Goal: Task Accomplishment & Management: Manage account settings

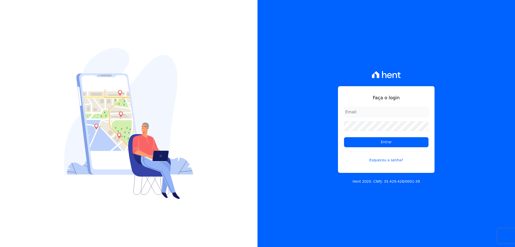
click at [362, 116] on input "email" at bounding box center [386, 112] width 85 height 10
type input "[EMAIL_ADDRESS][DOMAIN_NAME]"
click at [344, 137] on input "Entrar" at bounding box center [386, 142] width 85 height 10
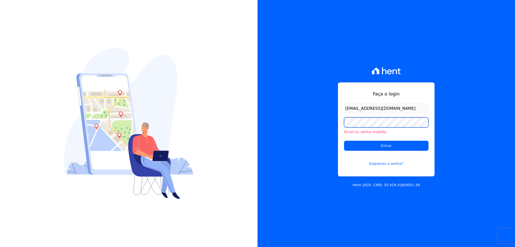
click at [344, 141] on input "Entrar" at bounding box center [386, 146] width 85 height 10
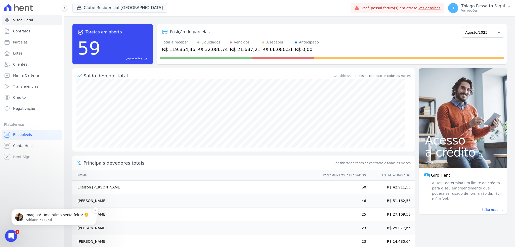
click at [46, 213] on p "Imagina! Uma ótima sexta-feira! ☺️" at bounding box center [58, 215] width 65 height 5
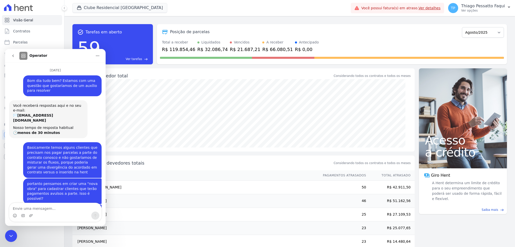
scroll to position [13, 0]
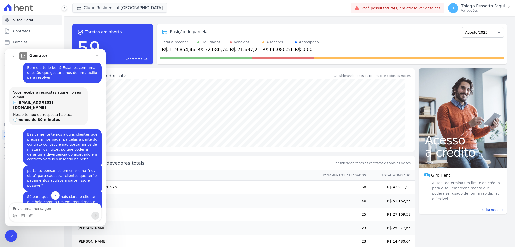
drag, startPoint x: 12, startPoint y: 240, endPoint x: 35, endPoint y: 363, distance: 124.7
click at [12, 240] on div "Encerramento do Messenger da Intercom" at bounding box center [11, 236] width 12 height 12
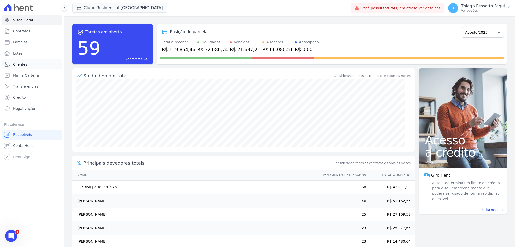
scroll to position [955, 0]
click at [100, 8] on button "Clube Residencial [GEOGRAPHIC_DATA]" at bounding box center [119, 8] width 95 height 10
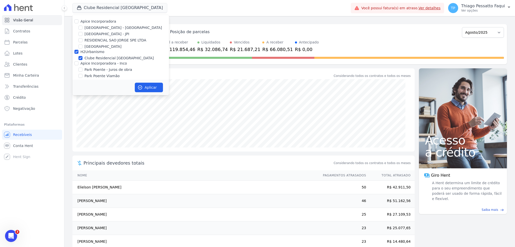
click at [87, 53] on label "H2Urbanismo" at bounding box center [93, 52] width 24 height 4
click at [79, 53] on input "H2Urbanismo" at bounding box center [76, 52] width 4 height 4
checkbox input "false"
click at [98, 62] on label "Apice Incorporadora - Inco" at bounding box center [104, 63] width 47 height 4
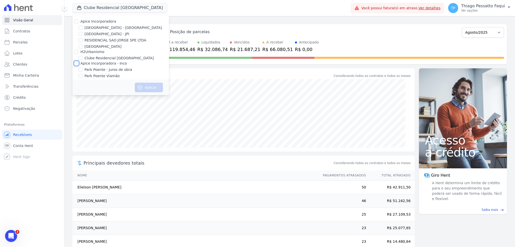
click at [79, 62] on input "Apice Incorporadora - Inco" at bounding box center [76, 63] width 4 height 4
checkbox input "true"
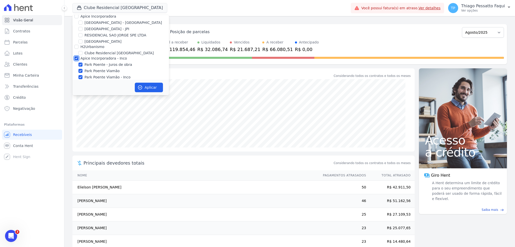
scroll to position [9, 0]
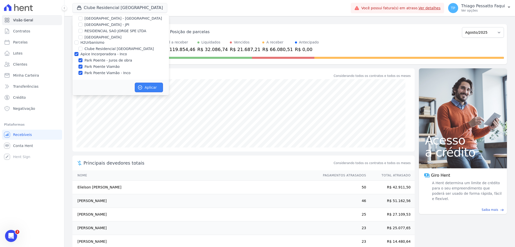
click at [152, 88] on button "Aplicar" at bounding box center [149, 88] width 28 height 10
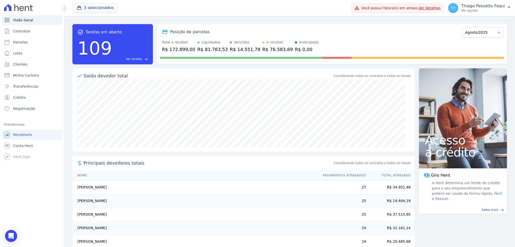
click at [434, 6] on link "Ver detalhes" at bounding box center [430, 8] width 22 height 4
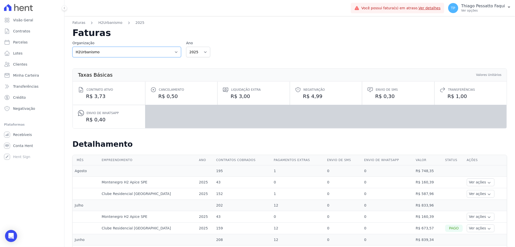
click at [120, 49] on select "Apice Incorporadora Apice Incorporadora - Inco H2Urbanismo" at bounding box center [126, 52] width 109 height 11
select select "0718d752-0d0d-493f-90e9-7c85e0801cea"
click at [72, 47] on select "Apice Incorporadora Apice Incorporadora - Inco H2Urbanismo" at bounding box center [126, 52] width 109 height 11
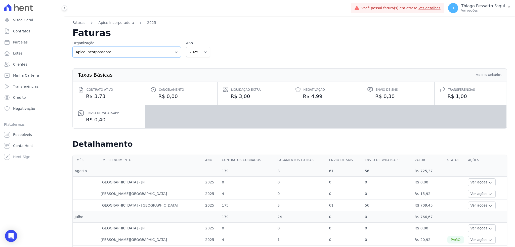
click at [127, 48] on select "Apice Incorporadora Apice Incorporadora - Inco H2Urbanismo" at bounding box center [126, 52] width 109 height 11
click at [116, 51] on select "Apice Incorporadora Apice Incorporadora - Inco H2Urbanismo" at bounding box center [126, 52] width 109 height 11
select select "d8ee6d41-a4a0-41a6-9390-656f73471309"
click at [72, 47] on select "Apice Incorporadora Apice Incorporadora - Inco H2Urbanismo" at bounding box center [126, 52] width 109 height 11
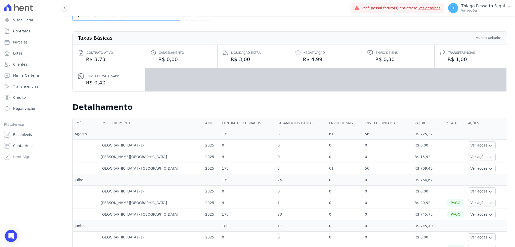
scroll to position [64, 0]
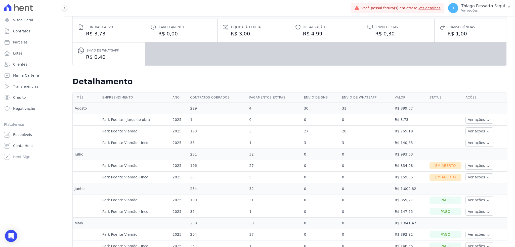
scroll to position [67, 0]
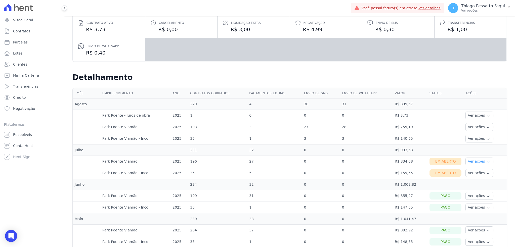
click at [477, 161] on button "Ver ações" at bounding box center [480, 162] width 28 height 8
click at [470, 175] on link "Ver boleto" at bounding box center [486, 175] width 37 height 5
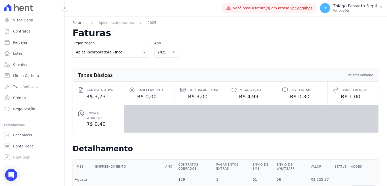
select select "d8ee6d41-a4a0-41a6-9390-656f73471309"
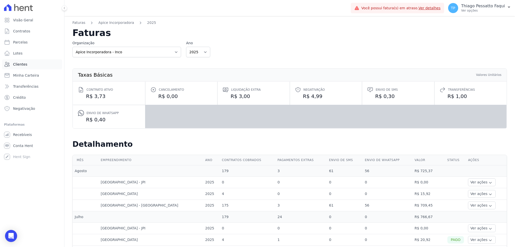
click at [39, 67] on link "Clientes" at bounding box center [32, 64] width 60 height 10
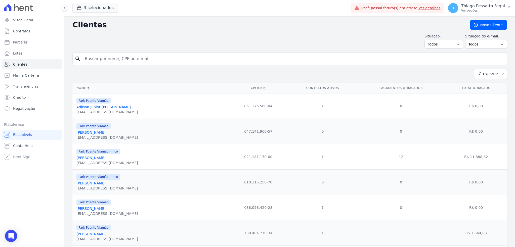
click at [29, 79] on link "Minha Carteira" at bounding box center [32, 75] width 60 height 10
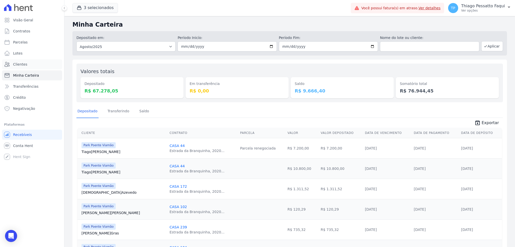
click at [22, 63] on span "Clientes" at bounding box center [20, 64] width 14 height 5
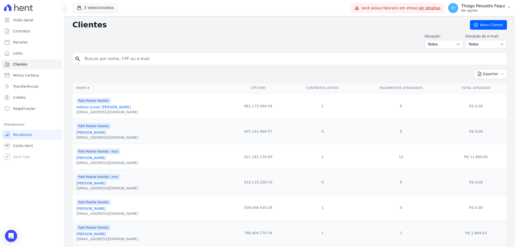
click at [386, 11] on p "Ver opções" at bounding box center [484, 11] width 44 height 4
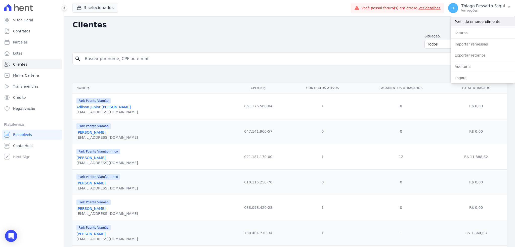
click at [386, 23] on link "Perfil do empreendimento" at bounding box center [483, 21] width 64 height 9
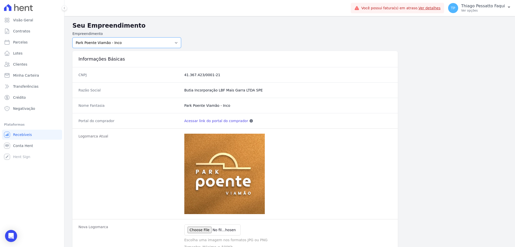
click at [115, 42] on select "Arty Park - Gravatai Arty Park - JPI Clube Residencial Saint Louis Park Poente …" at bounding box center [126, 42] width 109 height 11
click at [30, 99] on link "Crédito" at bounding box center [32, 98] width 60 height 10
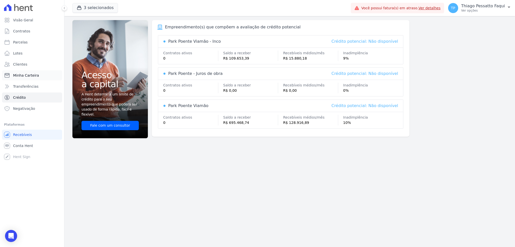
click at [30, 74] on span "Minha Carteira" at bounding box center [26, 75] width 26 height 5
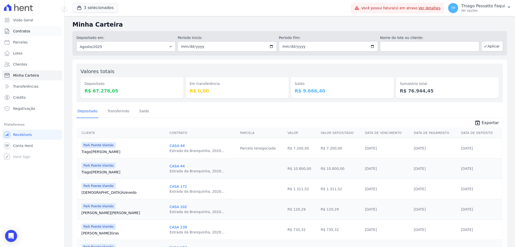
click at [34, 32] on link "Contratos" at bounding box center [32, 31] width 60 height 10
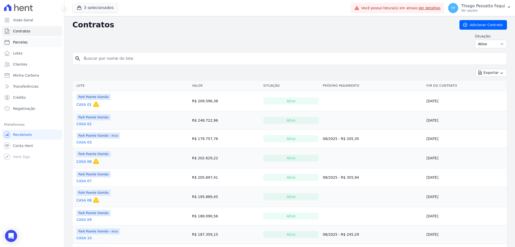
click at [25, 46] on link "Parcelas" at bounding box center [32, 42] width 60 height 10
click at [28, 23] on link "Visão Geral" at bounding box center [32, 20] width 60 height 10
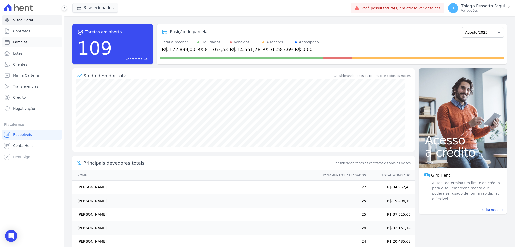
click at [31, 44] on link "Parcelas" at bounding box center [32, 42] width 60 height 10
select select
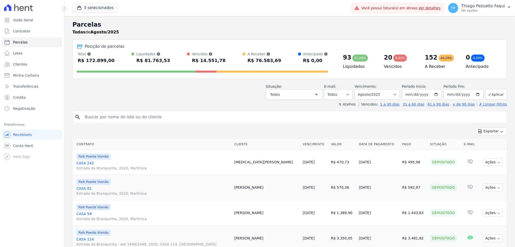
select select
click at [31, 36] on ul "Visão Geral Contratos Parcelas Lotes Clientes Minha Carteira Transferências Cré…" at bounding box center [32, 64] width 60 height 99
click at [31, 33] on link "Contratos" at bounding box center [32, 31] width 60 height 10
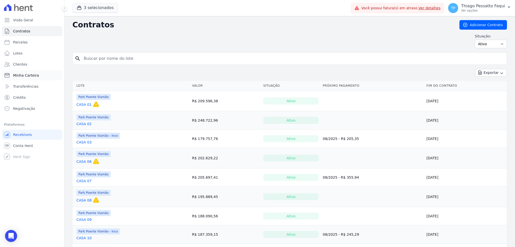
click at [31, 73] on span "Minha Carteira" at bounding box center [26, 75] width 26 height 5
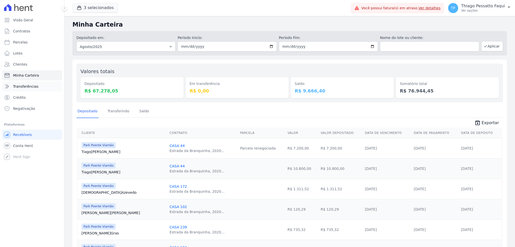
click at [30, 86] on span "Transferências" at bounding box center [25, 86] width 25 height 5
click at [25, 87] on span "Transferências" at bounding box center [25, 86] width 25 height 5
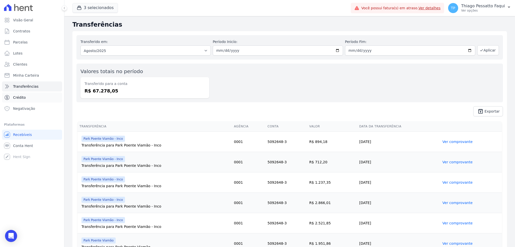
click at [26, 101] on link "Crédito" at bounding box center [32, 98] width 60 height 10
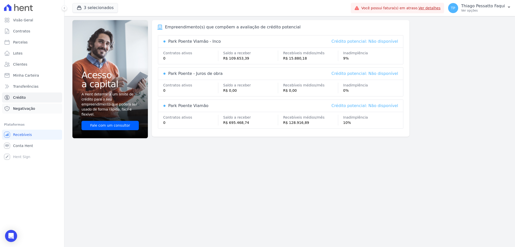
click at [27, 108] on span "Negativação" at bounding box center [24, 108] width 22 height 5
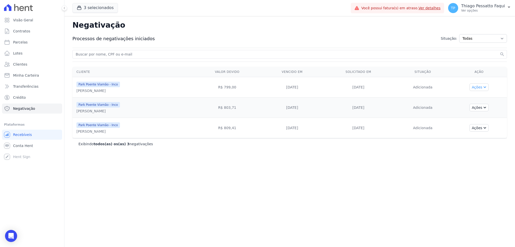
click at [386, 86] on button "Ações" at bounding box center [479, 88] width 19 height 8
click at [169, 124] on div "Park Poente Viamão - Inco ALEXANDRA WORMM SAMPAIO" at bounding box center [134, 128] width 114 height 12
click at [244, 105] on td "R$ 803,71" at bounding box center [227, 108] width 69 height 20
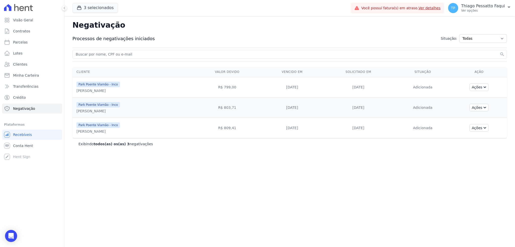
click at [101, 133] on div "ALEXANDRA WORMM SAMPAIO" at bounding box center [99, 131] width 44 height 5
click at [311, 109] on td "25/07/2023" at bounding box center [292, 108] width 60 height 20
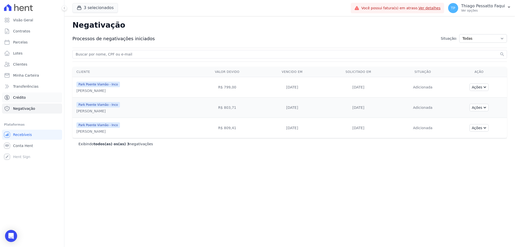
click at [29, 95] on link "Crédito" at bounding box center [32, 98] width 60 height 10
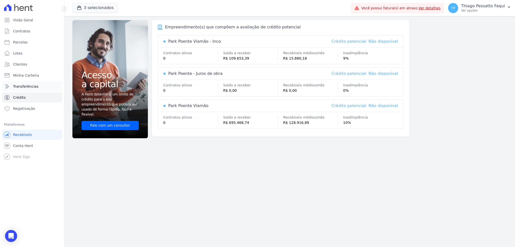
click at [28, 83] on link "Transferências" at bounding box center [32, 87] width 60 height 10
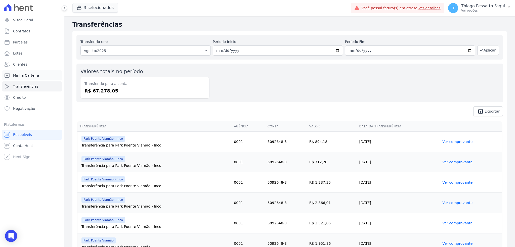
click at [15, 74] on span "Minha Carteira" at bounding box center [26, 75] width 26 height 5
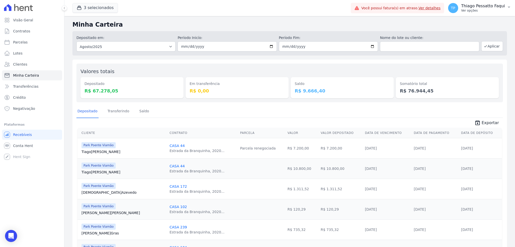
click at [386, 8] on p "Thiago Pessatto Faqui" at bounding box center [484, 6] width 44 height 5
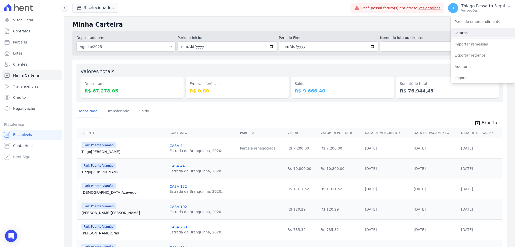
click at [386, 32] on link "Faturas" at bounding box center [483, 32] width 64 height 9
select select "d8ee6d41-a4a0-41a6-9390-656f73471309"
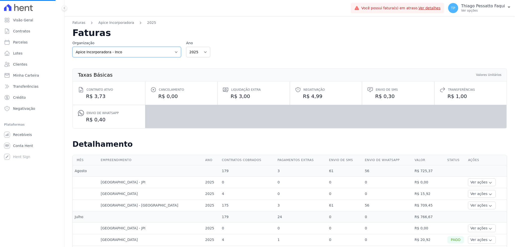
click at [135, 55] on select "Apice Incorporadora Apice Incorporadora - Inco H2Urbanismo" at bounding box center [126, 52] width 109 height 11
click at [119, 51] on select "Apice Incorporadora Apice Incorporadora - Inco H2Urbanismo" at bounding box center [126, 52] width 109 height 11
click at [354, 66] on div "Taxas Básicas Valores Unitários Contrato ativo R$ 3,73 Cancelamento R$ 0,00 Liq…" at bounding box center [289, 98] width 451 height 74
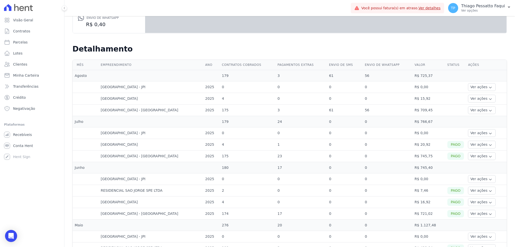
scroll to position [101, 0]
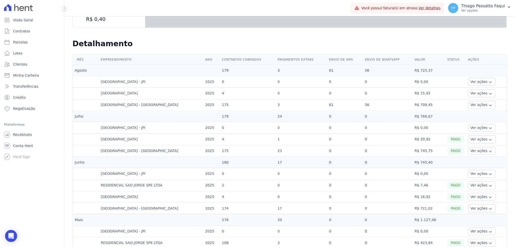
click at [363, 106] on td "56" at bounding box center [388, 105] width 50 height 12
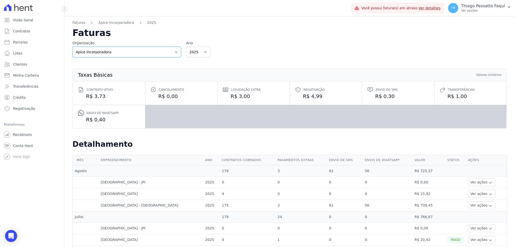
click at [107, 56] on select "Apice Incorporadora Apice Incorporadora - Inco H2Urbanismo" at bounding box center [126, 52] width 109 height 11
select select "d8ee6d41-a4a0-41a6-9390-656f73471309"
click at [72, 47] on select "Apice Incorporadora Apice Incorporadora - Inco H2Urbanismo" at bounding box center [126, 52] width 109 height 11
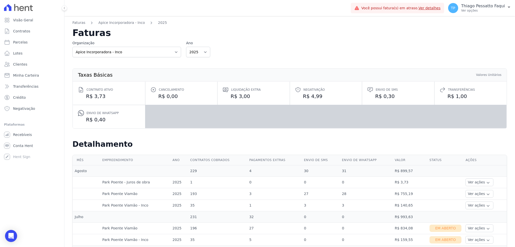
scroll to position [33, 0]
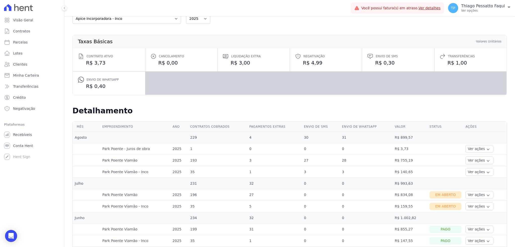
click at [310, 162] on td "27" at bounding box center [321, 161] width 38 height 12
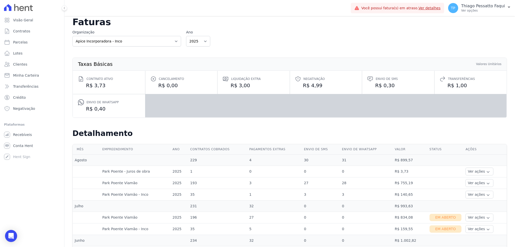
scroll to position [0, 0]
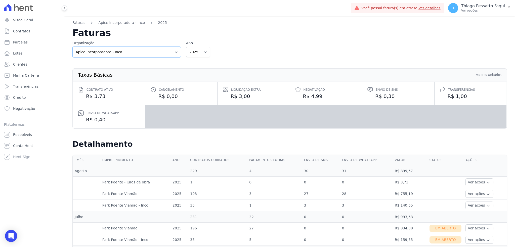
click at [132, 55] on select "Apice Incorporadora Apice Incorporadora - Inco H2Urbanismo" at bounding box center [126, 52] width 109 height 11
select select "0718d752-0d0d-493f-90e9-7c85e0801cea"
click at [72, 47] on select "Apice Incorporadora Apice Incorporadora - Inco H2Urbanismo" at bounding box center [126, 52] width 109 height 11
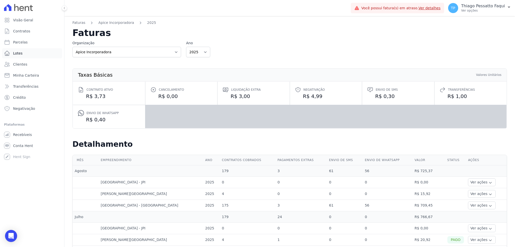
click at [37, 56] on link "Lotes" at bounding box center [32, 53] width 60 height 10
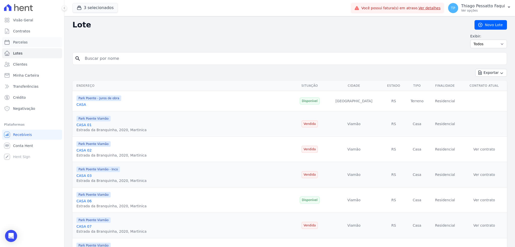
click at [31, 45] on link "Parcelas" at bounding box center [32, 42] width 60 height 10
click at [102, 11] on button "3 selecionados" at bounding box center [95, 8] width 46 height 10
select select
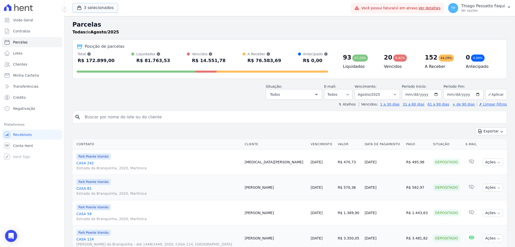
click at [102, 11] on button "3 selecionados" at bounding box center [95, 8] width 46 height 10
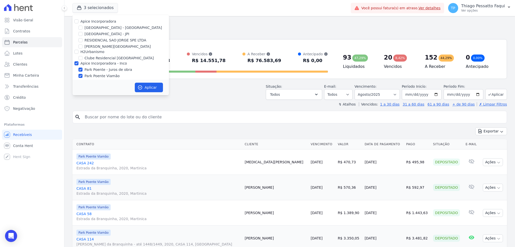
click at [99, 22] on label "Apice Incorporadora" at bounding box center [99, 21] width 36 height 4
click at [79, 22] on input "Apice Incorporadora" at bounding box center [76, 21] width 4 height 4
checkbox input "true"
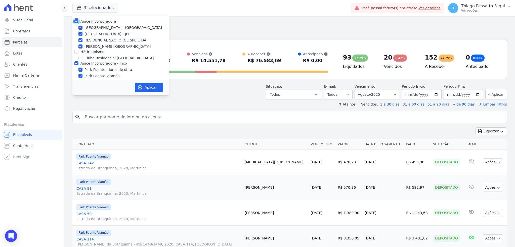
checkbox input "true"
click at [154, 91] on button "Aplicar" at bounding box center [149, 88] width 28 height 10
select select
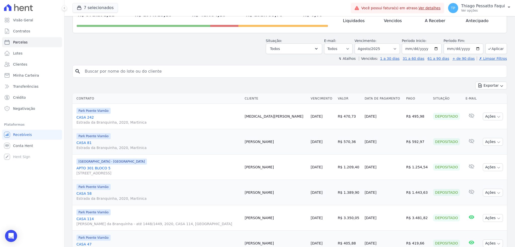
scroll to position [101, 0]
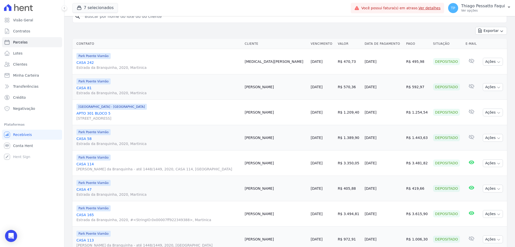
click at [95, 116] on span "[STREET_ADDRESS]" at bounding box center [159, 118] width 164 height 5
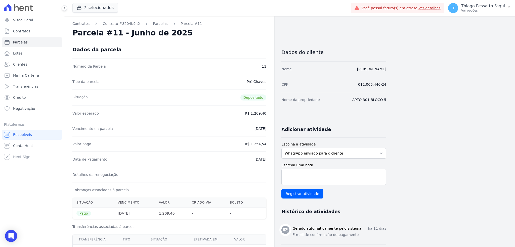
scroll to position [33, 0]
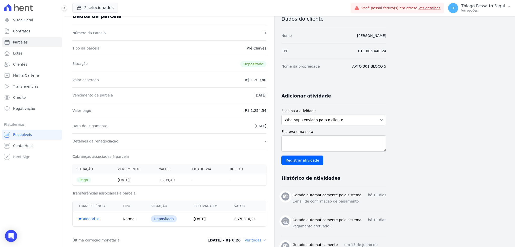
click at [304, 197] on h3 "Gerado automaticamente pelo sistema" at bounding box center [327, 195] width 69 height 5
click at [328, 219] on h3 "Gerado automaticamente pelo sistema" at bounding box center [327, 220] width 69 height 5
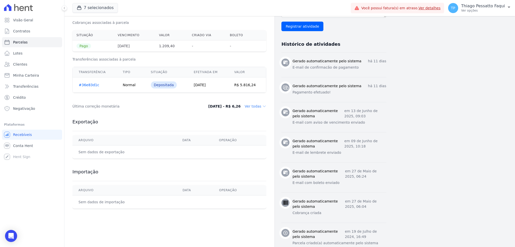
scroll to position [0, 0]
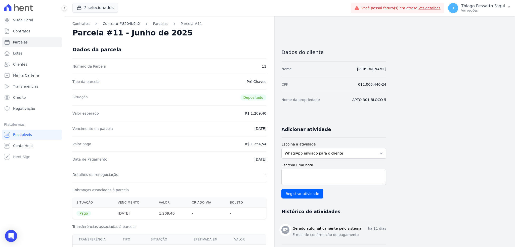
click at [117, 24] on link "Contrato #8204b9a2" at bounding box center [121, 23] width 37 height 5
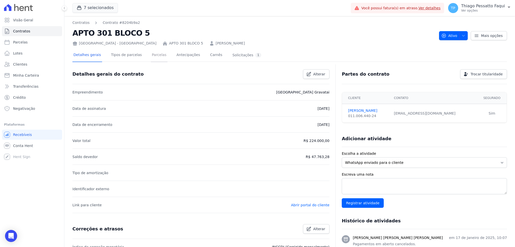
click at [152, 55] on link "Parcelas" at bounding box center [159, 55] width 17 height 13
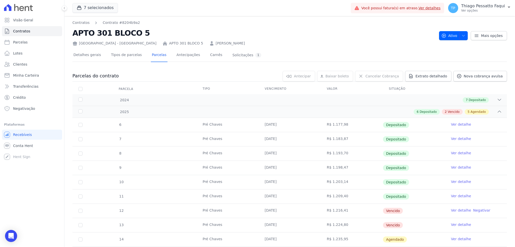
scroll to position [67, 0]
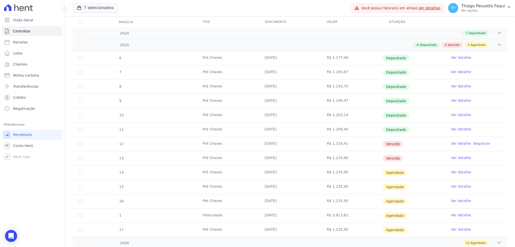
click at [454, 159] on link "Ver detalhe" at bounding box center [461, 158] width 20 height 5
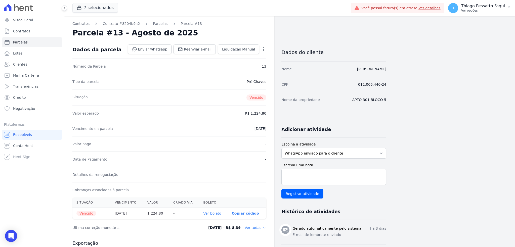
click at [465, 7] on div "TP Thiago Pessatto Faqui Ver opções" at bounding box center [476, 8] width 57 height 10
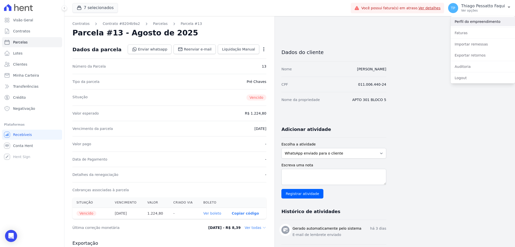
click at [462, 22] on link "Perfil do empreendimento" at bounding box center [483, 21] width 64 height 9
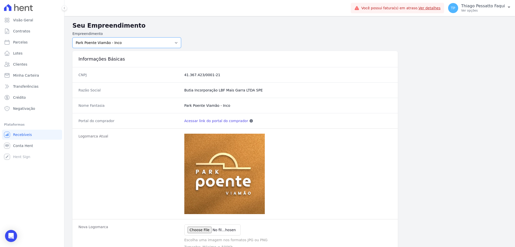
click at [111, 41] on select "Arty Park - Gravatai Arty Park - JPI Clube Residencial Saint Louis Park Poente …" at bounding box center [126, 42] width 109 height 11
select select "980c1eb1-4231-460f-863e-120dd4190085"
click at [72, 37] on select "Arty Park - Gravatai Arty Park - JPI Clube Residencial Saint Louis Park Poente …" at bounding box center [126, 42] width 109 height 11
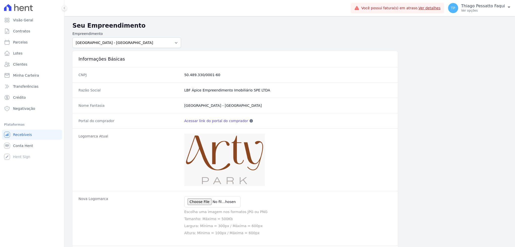
scroll to position [215, 0]
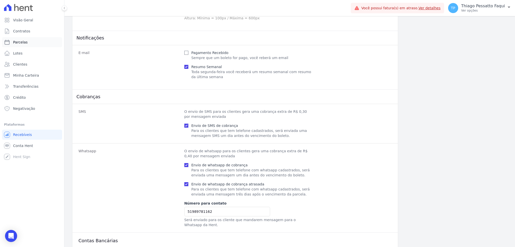
click at [30, 41] on link "Parcelas" at bounding box center [32, 42] width 60 height 10
select select
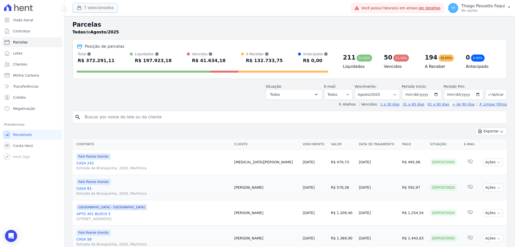
click at [108, 12] on button "7 selecionados" at bounding box center [95, 8] width 46 height 10
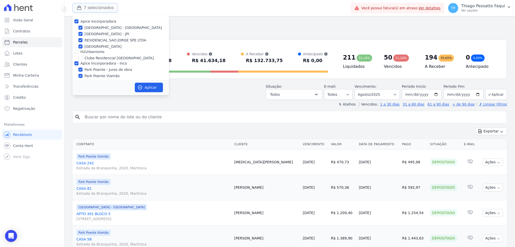
click at [107, 12] on button "7 selecionados" at bounding box center [95, 8] width 46 height 10
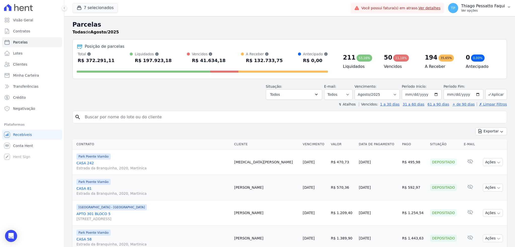
click at [489, 13] on div "TP Thiago Pessatto Faqui Ver opções" at bounding box center [476, 8] width 57 height 10
click at [90, 5] on button "7 selecionados" at bounding box center [95, 8] width 46 height 10
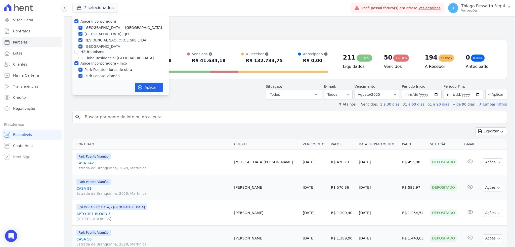
click at [104, 62] on label "Apice Incorporadora - Inco" at bounding box center [104, 63] width 47 height 4
click at [79, 62] on input "Apice Incorporadora - Inco" at bounding box center [76, 63] width 4 height 4
checkbox input "false"
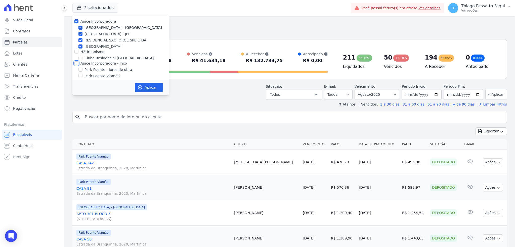
checkbox input "false"
click at [110, 45] on label "[GEOGRAPHIC_DATA]" at bounding box center [103, 46] width 37 height 5
click at [83, 45] on input "[GEOGRAPHIC_DATA]" at bounding box center [81, 47] width 4 height 4
checkbox input "false"
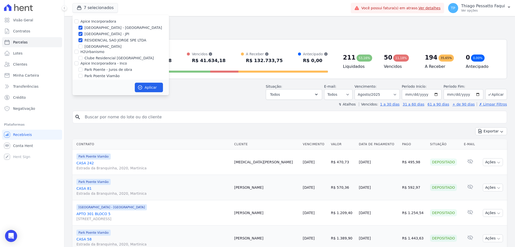
click at [114, 41] on label "RESIDENCIAL SAO JORGE SPE LTDA" at bounding box center [116, 40] width 62 height 5
click at [83, 41] on input "RESIDENCIAL SAO JORGE SPE LTDA" at bounding box center [81, 40] width 4 height 4
checkbox input "false"
click at [151, 89] on button "Aplicar" at bounding box center [149, 88] width 28 height 10
select select
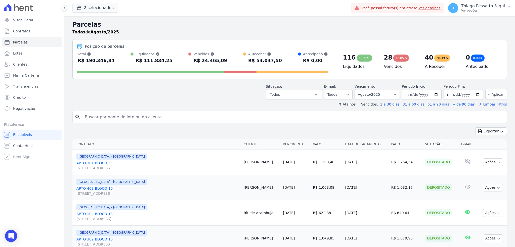
click at [319, 89] on div "Situação: Agendado Em Aberto Pago Processando Cancelado Vencido Transferindo De…" at bounding box center [294, 92] width 56 height 16
click at [315, 92] on button "Todos" at bounding box center [294, 94] width 56 height 11
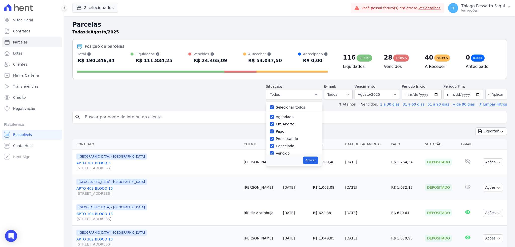
click at [290, 106] on label "Selecionar todos" at bounding box center [290, 107] width 29 height 4
click at [274, 106] on input "Selecionar todos" at bounding box center [272, 107] width 4 height 4
checkbox input "false"
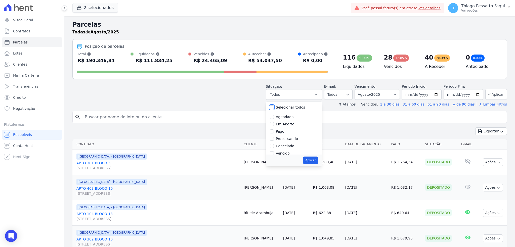
checkbox input "false"
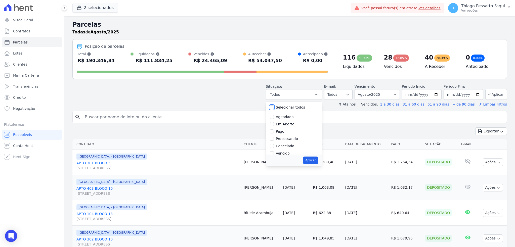
checkbox input "false"
click at [286, 122] on div "Vencido" at bounding box center [283, 119] width 14 height 5
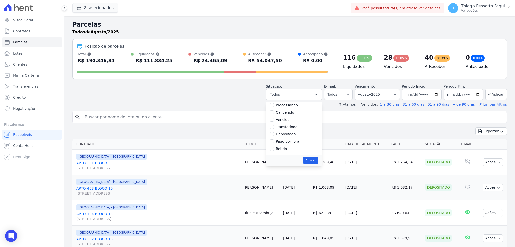
click at [282, 119] on label "Vencido" at bounding box center [283, 120] width 14 height 4
click at [274, 119] on input "Vencido" at bounding box center [272, 120] width 4 height 4
checkbox input "true"
click at [312, 158] on button "Aplicar" at bounding box center [310, 161] width 15 height 8
select select "overdue"
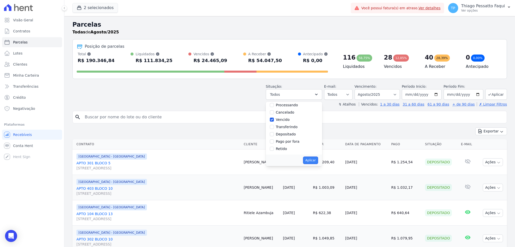
scroll to position [9, 0]
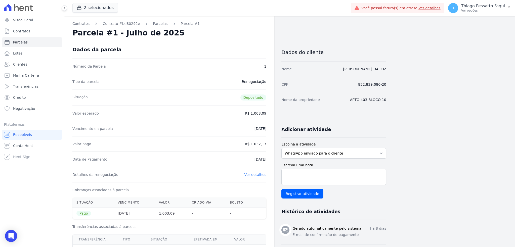
scroll to position [146, 0]
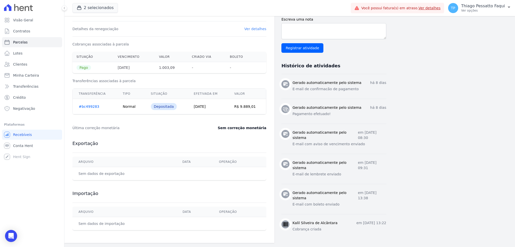
click at [324, 89] on p "E-mail de confirmacão de pagamento" at bounding box center [340, 89] width 94 height 5
click at [281, 84] on div "Contratos Contrato #bd80292e [GEOGRAPHIC_DATA] Parcela #1 [GEOGRAPHIC_DATA] #1 …" at bounding box center [225, 56] width 322 height 373
click at [283, 83] on span at bounding box center [286, 84] width 8 height 8
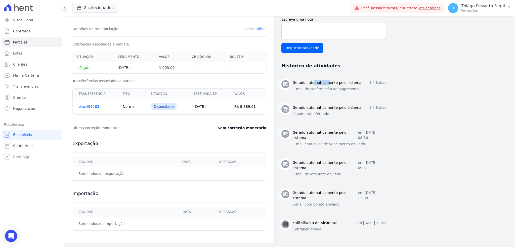
click at [283, 83] on span at bounding box center [286, 84] width 8 height 8
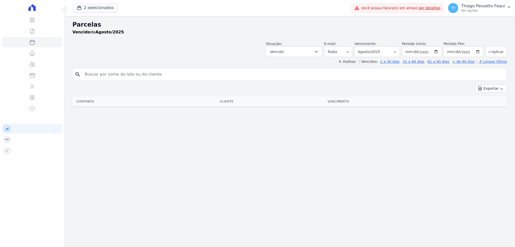
select select
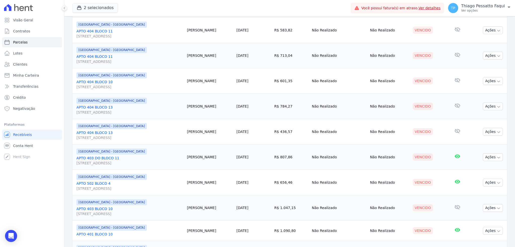
scroll to position [302, 0]
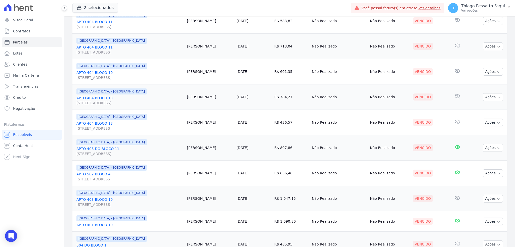
click at [104, 150] on link "APTO 403 DO BLOCO [GEOGRAPHIC_DATA][STREET_ADDRESS][GEOGRAPHIC_DATA]" at bounding box center [130, 151] width 106 height 10
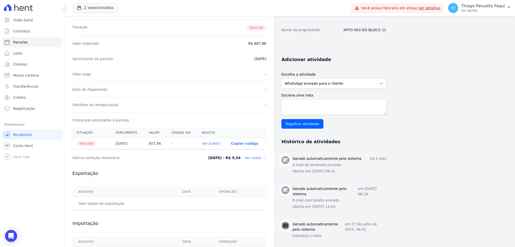
scroll to position [101, 0]
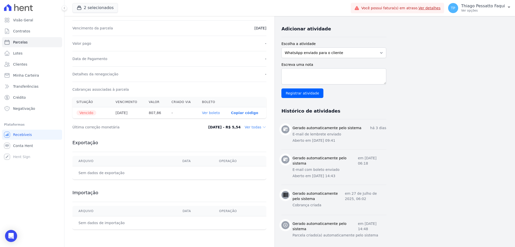
select select
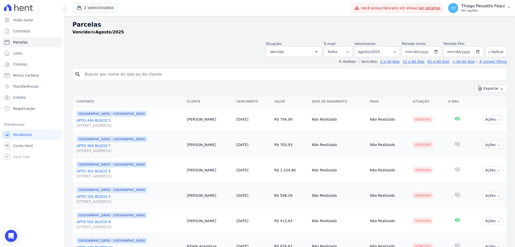
drag, startPoint x: 486, startPoint y: 6, endPoint x: 462, endPoint y: 26, distance: 31.3
click at [486, 7] on p "Thiago Pessatto Faqui" at bounding box center [484, 6] width 44 height 5
click at [474, 33] on link "Faturas" at bounding box center [483, 32] width 64 height 9
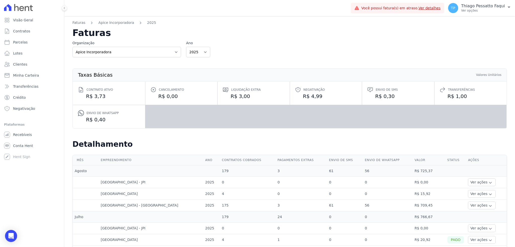
click at [260, 203] on td "175" at bounding box center [248, 206] width 56 height 12
drag, startPoint x: 265, startPoint y: 204, endPoint x: 379, endPoint y: 211, distance: 114.0
click at [373, 210] on td "56" at bounding box center [388, 206] width 50 height 12
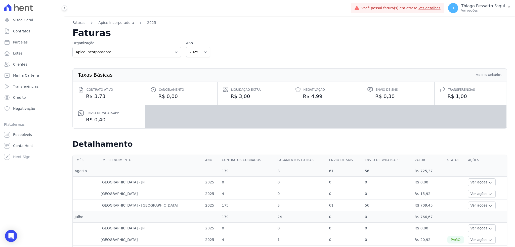
click at [363, 206] on td "56" at bounding box center [388, 206] width 50 height 12
click at [482, 209] on button "Ver ações" at bounding box center [482, 206] width 28 height 8
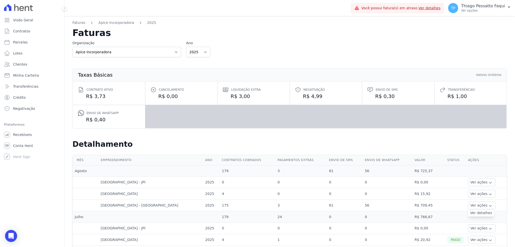
click at [478, 216] on link "Ver detalhes" at bounding box center [481, 213] width 22 height 5
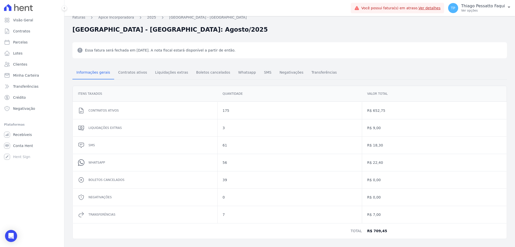
scroll to position [7, 0]
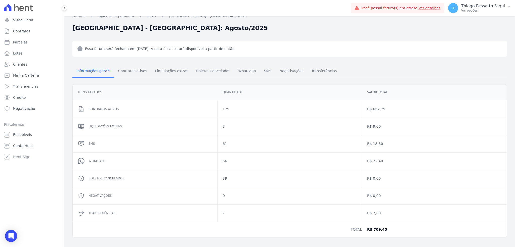
drag, startPoint x: 78, startPoint y: 160, endPoint x: 82, endPoint y: 155, distance: 6.9
click at [78, 158] on icon at bounding box center [81, 161] width 7 height 7
click at [82, 155] on div "Whatsapp" at bounding box center [145, 161] width 144 height 17
click at [83, 155] on div "Whatsapp" at bounding box center [145, 161] width 144 height 17
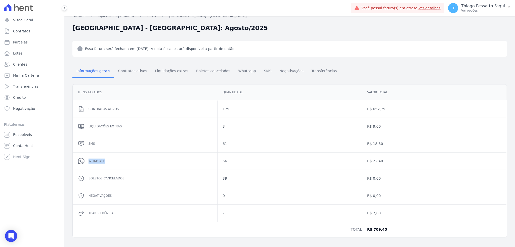
click at [83, 155] on div "Whatsapp" at bounding box center [145, 161] width 144 height 17
click at [353, 146] on div "61" at bounding box center [290, 143] width 144 height 17
click at [381, 146] on div "R$ 18,30" at bounding box center [434, 143] width 144 height 17
click at [261, 69] on span "SMS" at bounding box center [268, 71] width 14 height 10
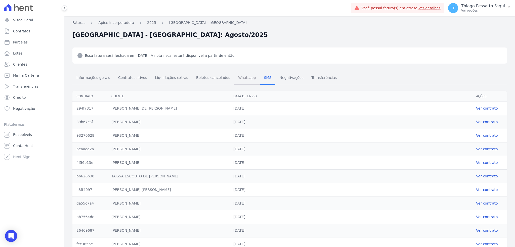
click at [236, 80] on span "Whatsapp" at bounding box center [247, 78] width 24 height 10
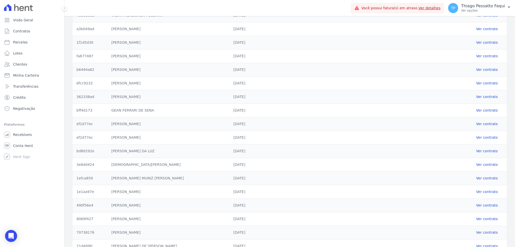
scroll to position [644, 0]
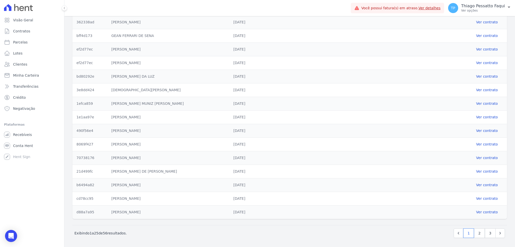
click at [142, 211] on dd "Pedro Ribeiro Da Silva" at bounding box center [168, 212] width 114 height 5
click at [477, 212] on link "Ver contrato" at bounding box center [489, 212] width 27 height 5
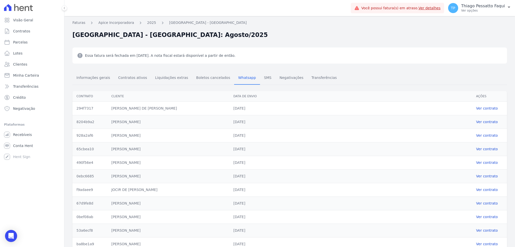
click at [16, 8] on icon at bounding box center [18, 7] width 29 height 7
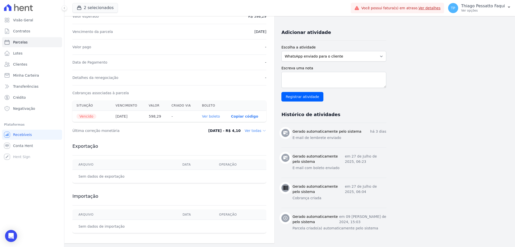
scroll to position [97, 0]
click at [481, 6] on p "Thiago Pessatto Faqui" at bounding box center [484, 6] width 44 height 5
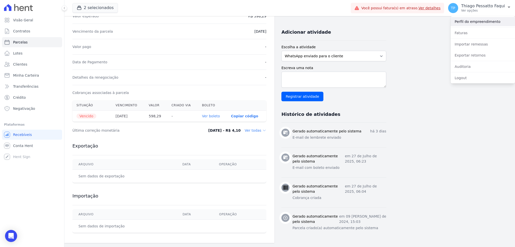
click at [472, 23] on link "Perfil do empreendimento" at bounding box center [483, 21] width 64 height 9
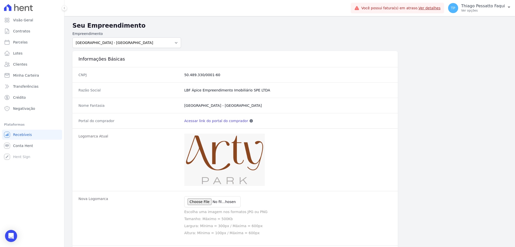
scroll to position [265, 0]
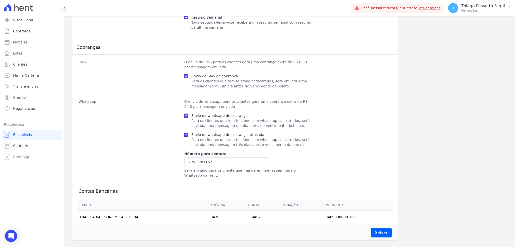
click at [21, 11] on div at bounding box center [32, 7] width 60 height 15
click at [10, 11] on div at bounding box center [32, 7] width 60 height 15
click at [17, 22] on span "Visão Geral" at bounding box center [23, 20] width 20 height 5
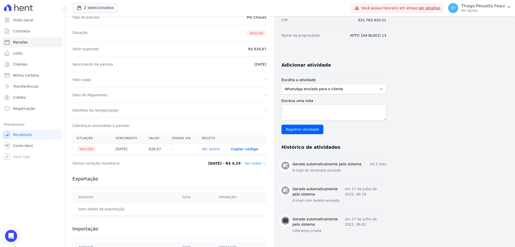
scroll to position [67, 0]
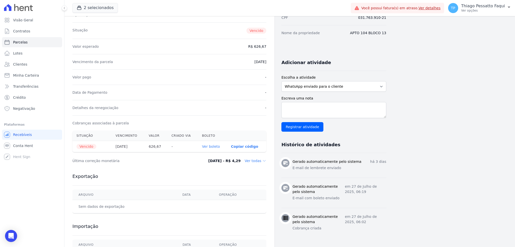
click at [321, 162] on h3 "Gerado automaticamente pelo sistema" at bounding box center [327, 161] width 69 height 5
click at [286, 160] on span at bounding box center [286, 163] width 8 height 8
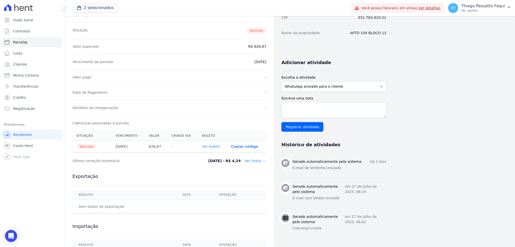
click at [285, 161] on icon at bounding box center [285, 163] width 5 height 5
drag, startPoint x: 289, startPoint y: 168, endPoint x: 302, endPoint y: 179, distance: 17.1
click at [300, 178] on ul "Gerado automaticamente pelo sistema há 3 dias E-mail de lembrete enviado Gerado…" at bounding box center [334, 195] width 105 height 85
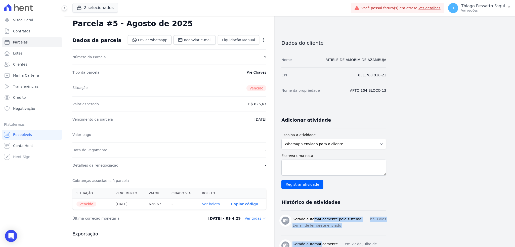
scroll to position [0, 0]
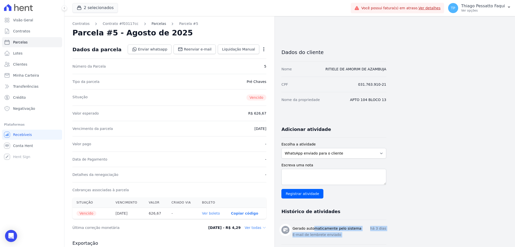
click at [154, 25] on link "Parcelas" at bounding box center [159, 23] width 15 height 5
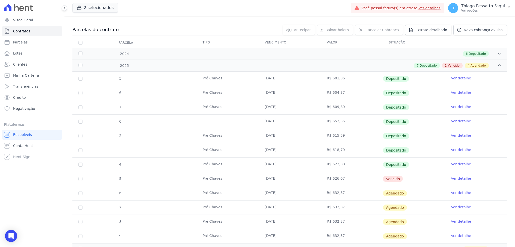
scroll to position [81, 0]
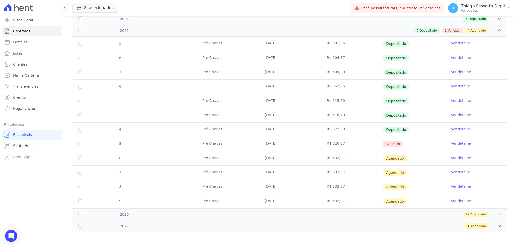
click at [458, 143] on link "Ver detalhe" at bounding box center [461, 143] width 20 height 5
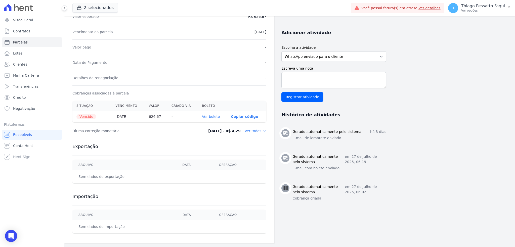
scroll to position [97, 0]
click at [272, 150] on div "Contratos Contrato #f03117cc Parcelas Parcela #5 Parcela #5 - Agosto de 2025 Da…" at bounding box center [169, 81] width 210 height 325
click at [305, 130] on h3 "Gerado automaticamente pelo sistema" at bounding box center [327, 131] width 69 height 5
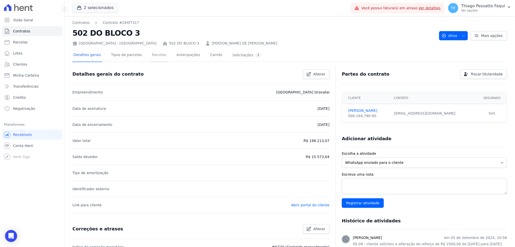
click at [151, 60] on link "Parcelas" at bounding box center [159, 55] width 17 height 13
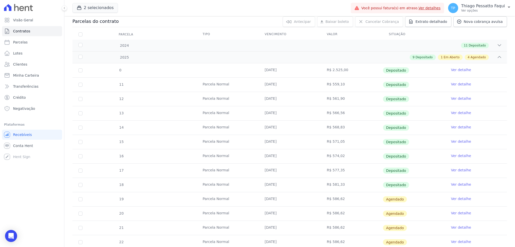
scroll to position [122, 0]
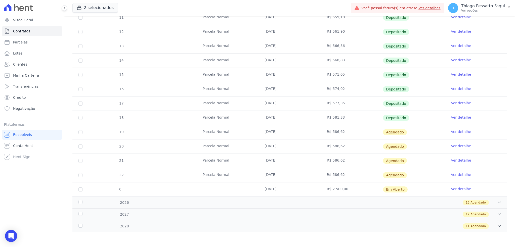
click at [456, 117] on link "Ver detalhe" at bounding box center [461, 117] width 20 height 5
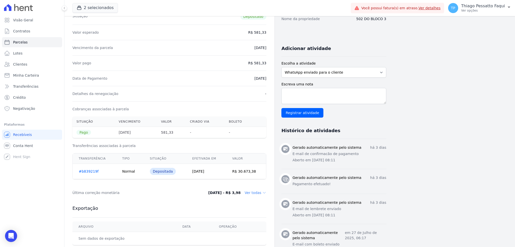
scroll to position [143, 0]
